Goal: Task Accomplishment & Management: Use online tool/utility

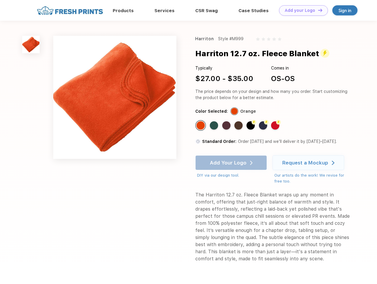
click at [302, 10] on link "Add your Logo Design Tool" at bounding box center [303, 10] width 49 height 10
click at [0, 0] on div "Design Tool" at bounding box center [0, 0] width 0 height 0
click at [318, 10] on link "Add your Logo Design Tool" at bounding box center [303, 10] width 49 height 10
click at [31, 44] on img at bounding box center [30, 44] width 17 height 17
click at [201, 126] on div "Standard Color" at bounding box center [201, 125] width 8 height 8
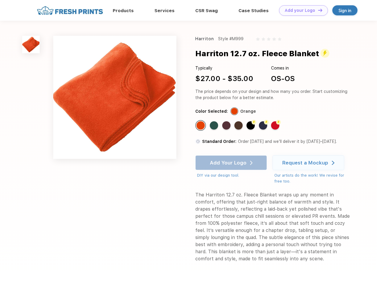
click at [215, 126] on div "Standard Color" at bounding box center [214, 125] width 8 height 8
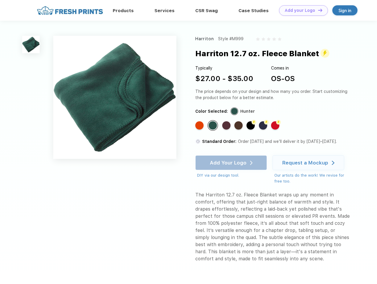
click at [227, 126] on div "Standard Color" at bounding box center [226, 125] width 8 height 8
click at [239, 126] on div "Standard Color" at bounding box center [239, 125] width 8 height 8
click at [252, 126] on div "Flash Color" at bounding box center [251, 125] width 8 height 8
click at [264, 126] on div "Flash Color" at bounding box center [263, 125] width 8 height 8
